Goal: Use online tool/utility: Utilize a website feature to perform a specific function

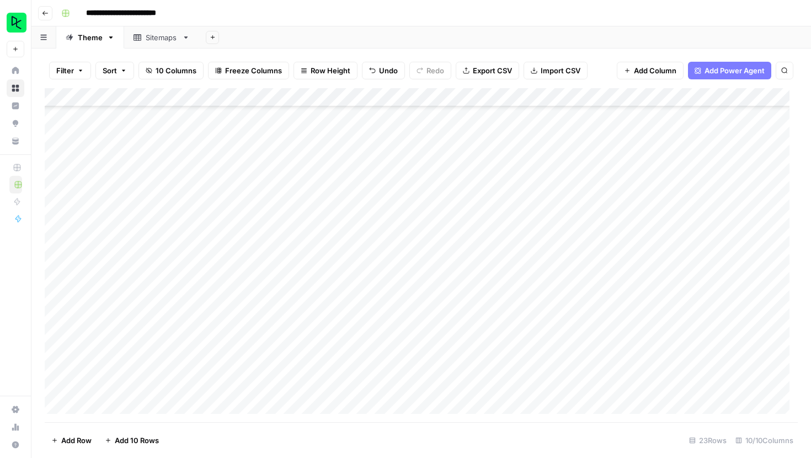
scroll to position [142, 0]
click at [439, 387] on div "Add Column" at bounding box center [421, 255] width 753 height 334
click at [429, 392] on div "Add Column" at bounding box center [421, 255] width 753 height 334
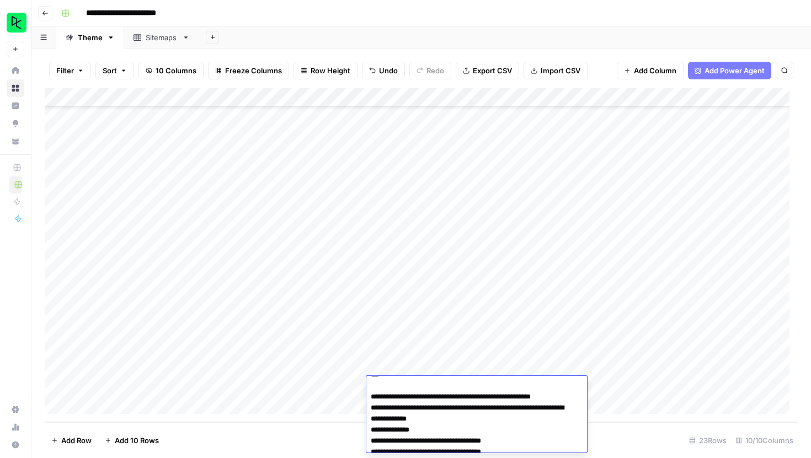
scroll to position [459, 0]
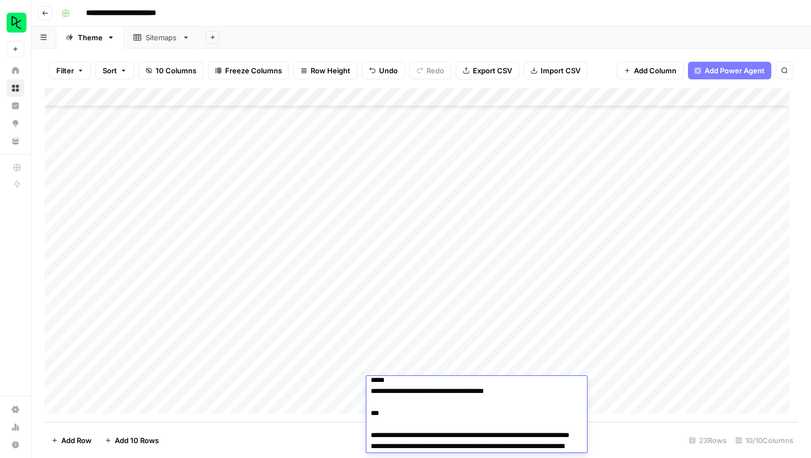
click at [661, 437] on footer "Add Row Add 10 Rows 23 Rows 10/10 Columns" at bounding box center [421, 441] width 753 height 36
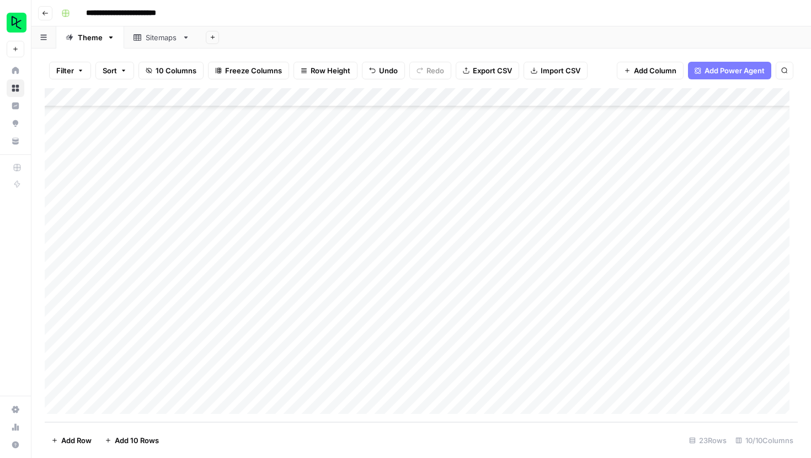
click at [535, 384] on div "Add Column" at bounding box center [421, 255] width 753 height 334
type input "250908"
click at [599, 383] on div "Add Column" at bounding box center [421, 255] width 753 height 334
click at [542, 386] on div "Add Column" at bounding box center [421, 255] width 753 height 334
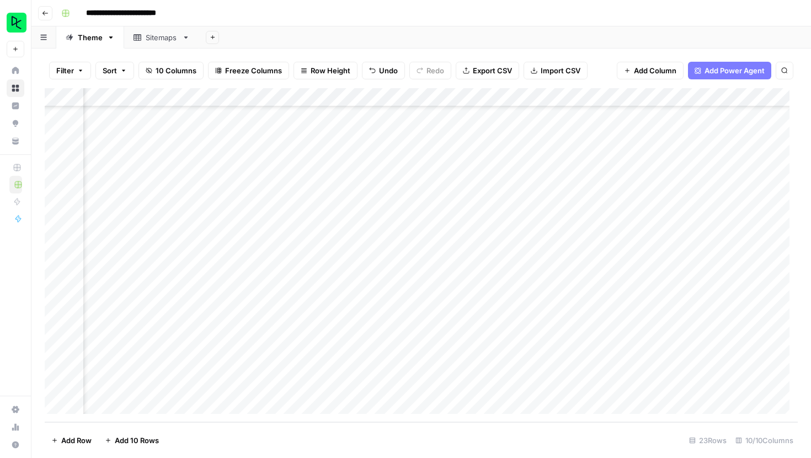
click at [651, 389] on div "Add Column" at bounding box center [421, 255] width 753 height 334
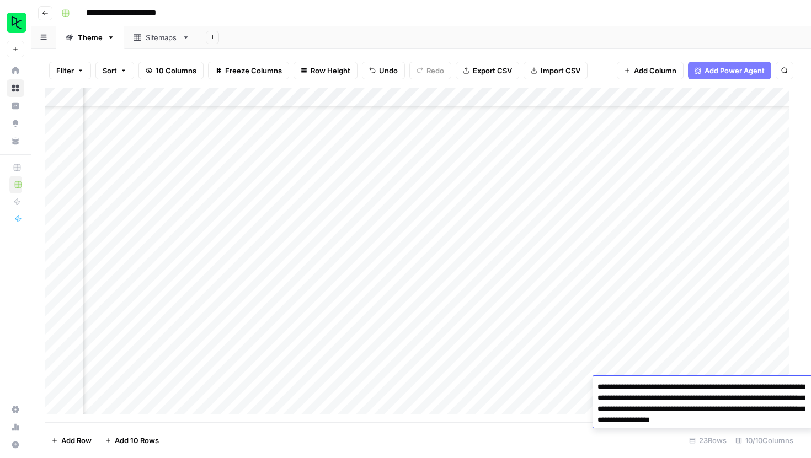
click at [651, 389] on textarea "**********" at bounding box center [703, 409] width 221 height 60
click at [385, 385] on div "Add Column" at bounding box center [421, 255] width 753 height 334
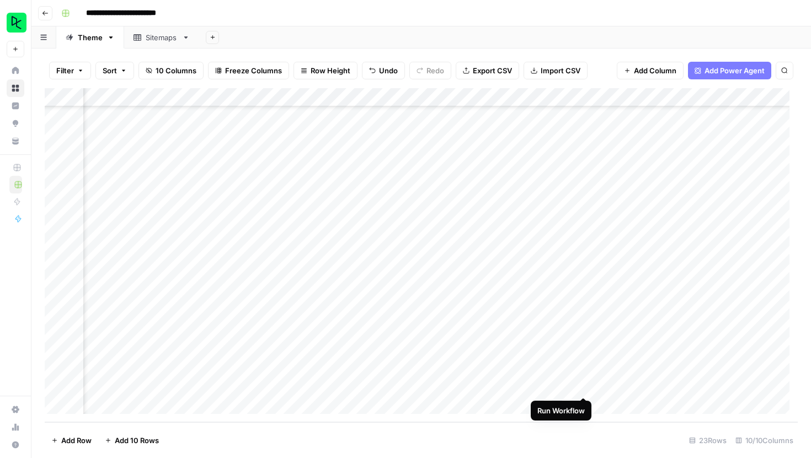
click at [585, 388] on div "Add Column" at bounding box center [421, 255] width 753 height 334
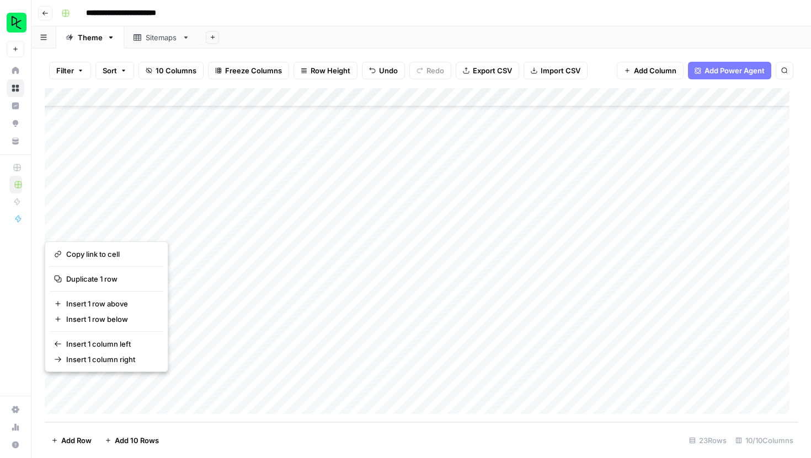
click at [282, 387] on div "Add Column" at bounding box center [421, 255] width 753 height 334
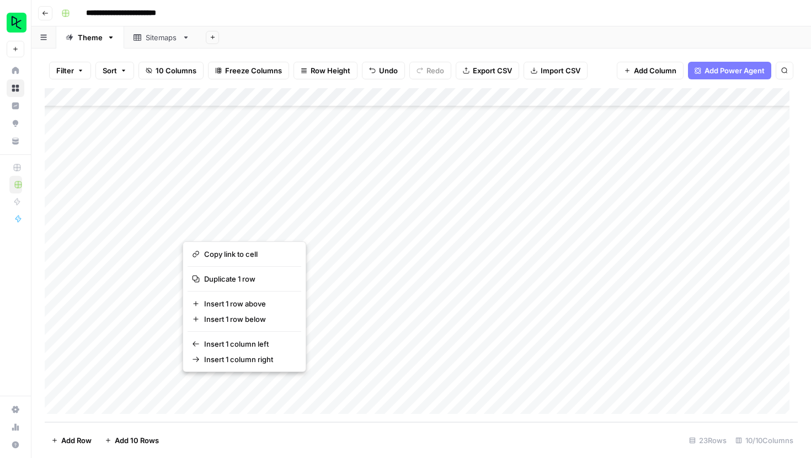
click at [56, 388] on div "Add Column" at bounding box center [421, 255] width 753 height 334
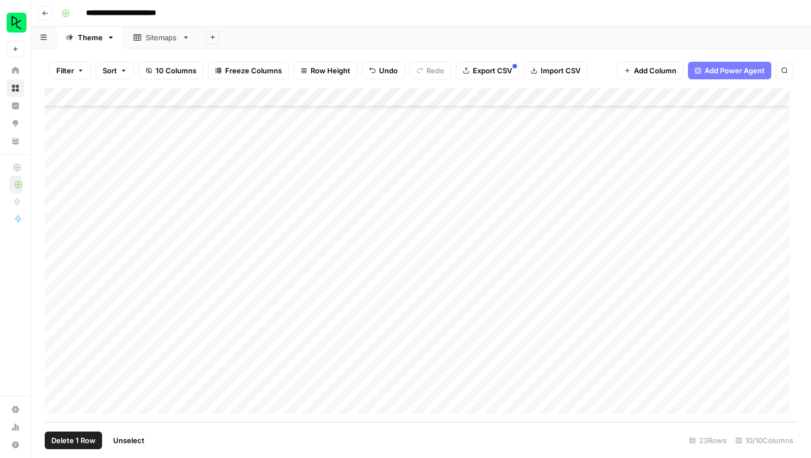
click at [80, 442] on span "Delete 1 Row" at bounding box center [73, 440] width 44 height 11
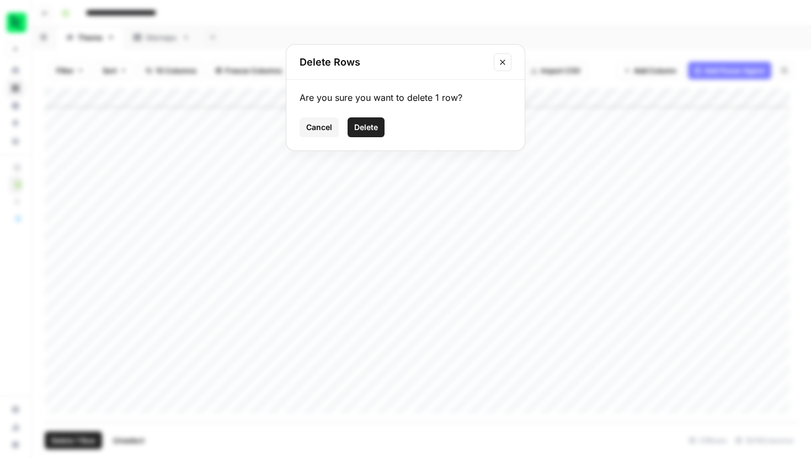
click at [371, 129] on span "Delete" at bounding box center [366, 127] width 24 height 11
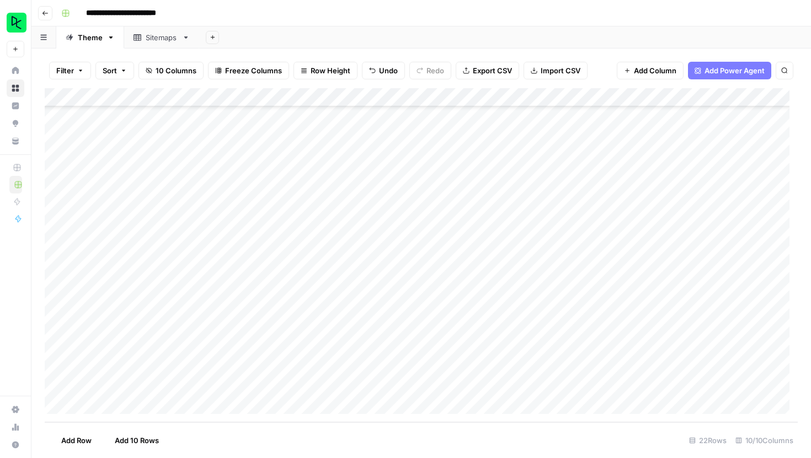
scroll to position [123, 0]
click at [124, 404] on div "Add Column" at bounding box center [421, 255] width 753 height 334
type textarea "**********"
click at [276, 389] on div "Add Column" at bounding box center [421, 255] width 753 height 334
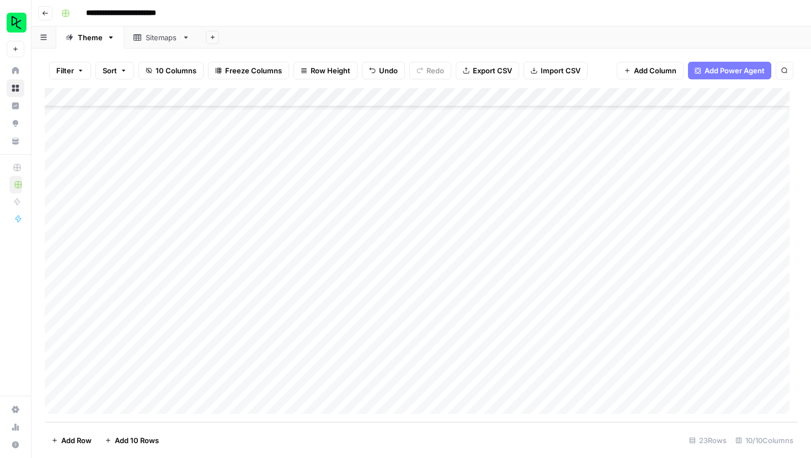
drag, startPoint x: 475, startPoint y: 379, endPoint x: 483, endPoint y: 384, distance: 8.7
click at [475, 379] on div "Add Column" at bounding box center [421, 255] width 753 height 334
click at [484, 385] on div "Add Column" at bounding box center [421, 255] width 753 height 334
type input "250908"
click at [613, 382] on div "Add Column" at bounding box center [421, 255] width 753 height 334
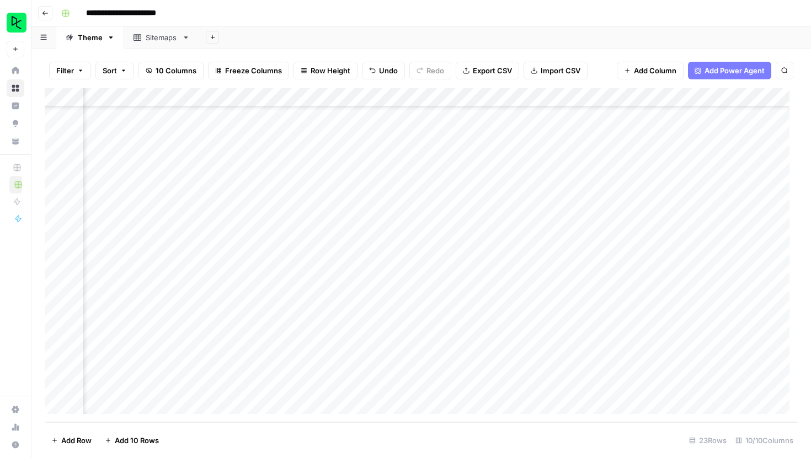
scroll to position [142, 245]
click at [469, 386] on div "Add Column" at bounding box center [421, 255] width 753 height 334
click at [480, 385] on div "Add Column" at bounding box center [421, 255] width 753 height 334
click at [480, 385] on div at bounding box center [469, 386] width 101 height 20
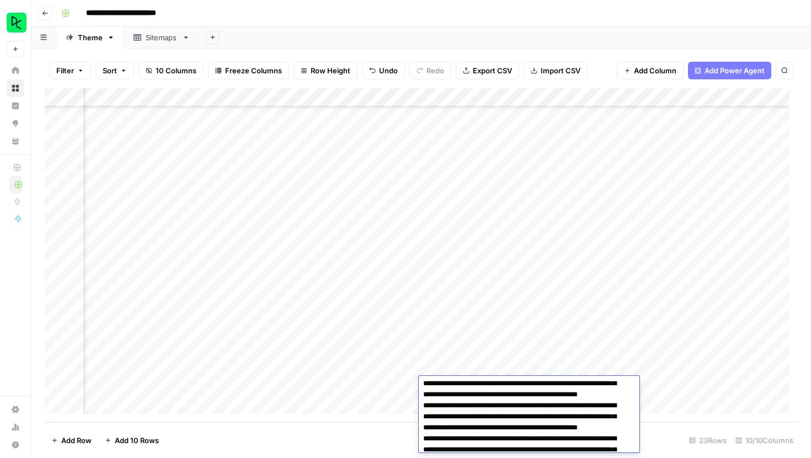
scroll to position [174, 0]
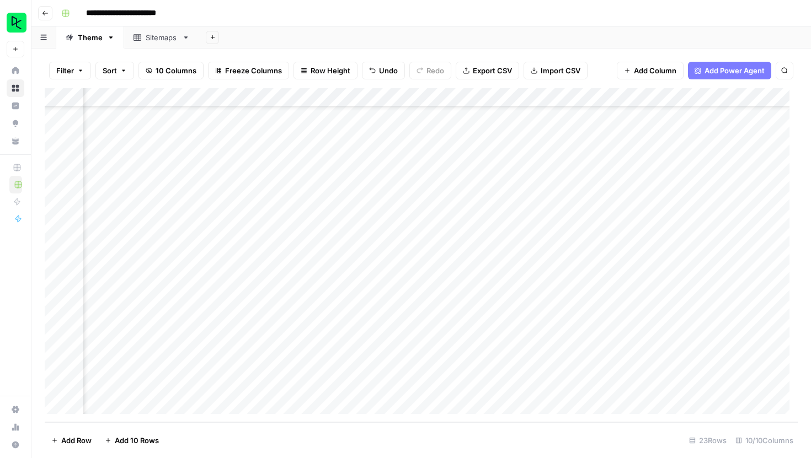
click at [356, 446] on footer "Add Row Add 10 Rows 23 Rows 10/10 Columns" at bounding box center [421, 441] width 753 height 36
click at [571, 384] on div "Add Column" at bounding box center [421, 255] width 753 height 334
click at [500, 348] on div "Add Column" at bounding box center [421, 255] width 753 height 334
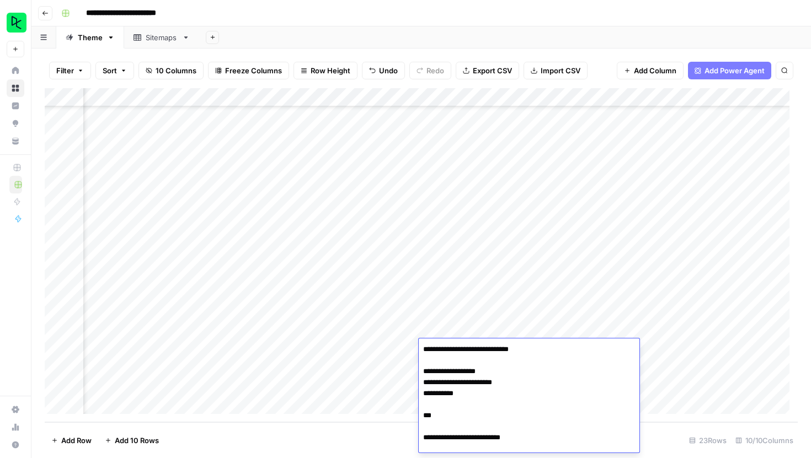
click at [337, 439] on footer "Add Row Add 10 Rows 23 Rows 10/10 Columns" at bounding box center [421, 441] width 753 height 36
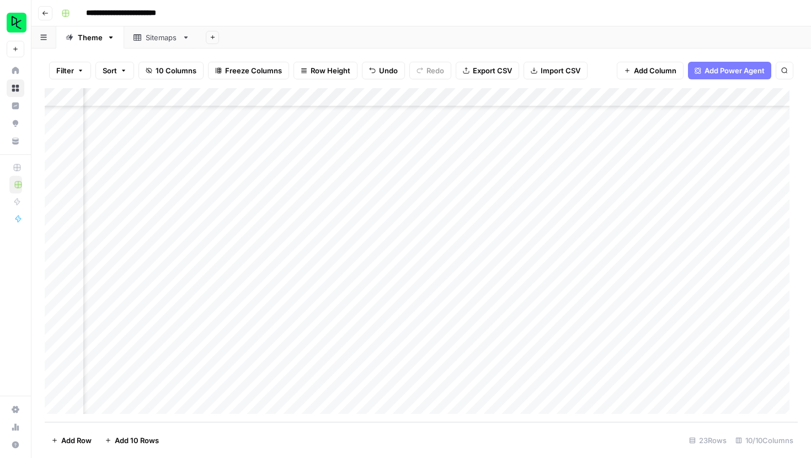
click at [474, 371] on div "Add Column" at bounding box center [421, 255] width 753 height 334
click at [473, 370] on div "Add Column" at bounding box center [421, 255] width 753 height 334
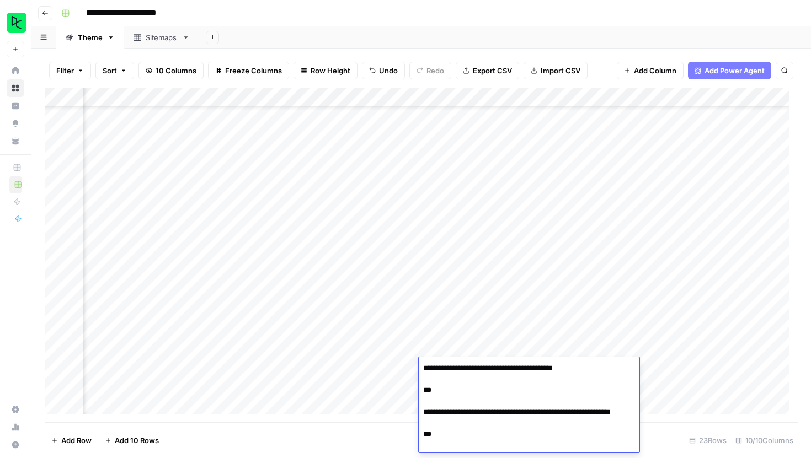
scroll to position [3773, 0]
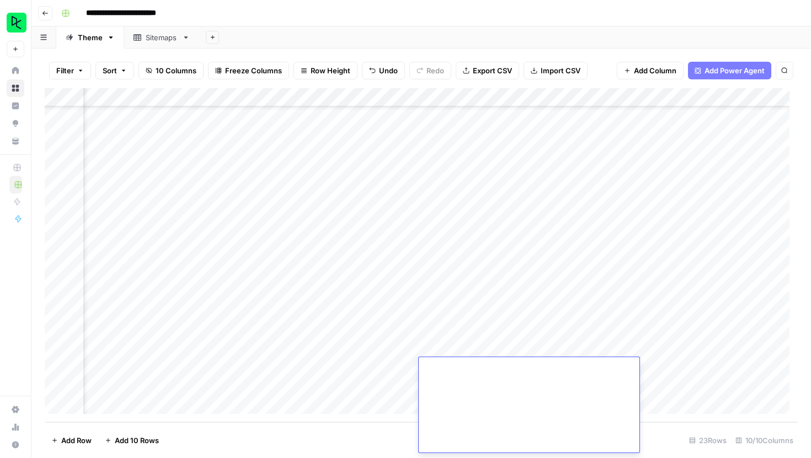
click at [393, 434] on footer "Add Row Add 10 Rows 23 Rows 10/10 Columns" at bounding box center [421, 441] width 753 height 36
click at [489, 388] on div "Add Column" at bounding box center [421, 255] width 753 height 334
click at [488, 389] on div "Add Column" at bounding box center [421, 255] width 753 height 334
